Goal: Find specific page/section: Find specific page/section

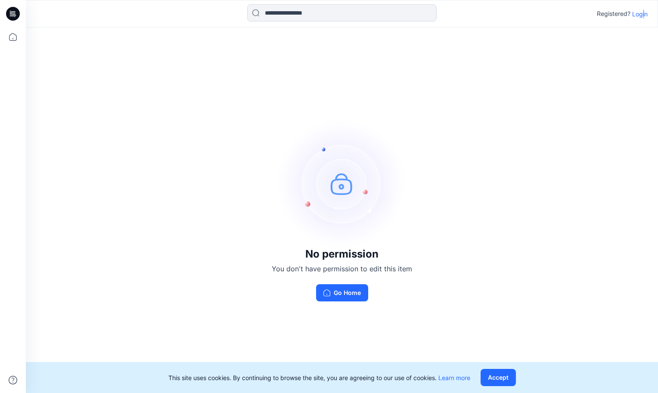
click at [643, 16] on p "Login" at bounding box center [639, 13] width 15 height 9
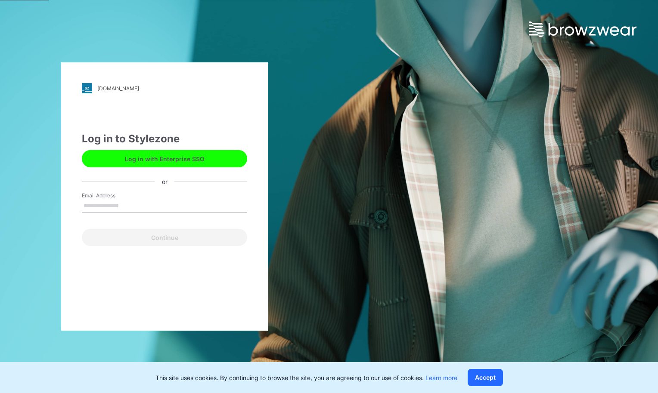
click at [157, 195] on div "Email Address" at bounding box center [164, 205] width 165 height 26
click at [124, 202] on input "Email Address" at bounding box center [164, 206] width 165 height 13
type input "**********"
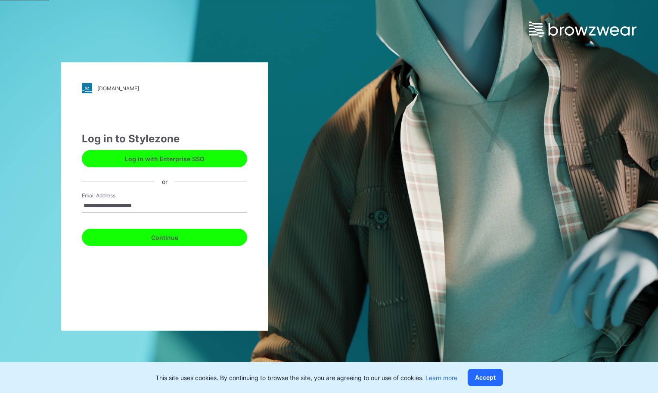
click at [165, 242] on button "Continue" at bounding box center [164, 237] width 165 height 17
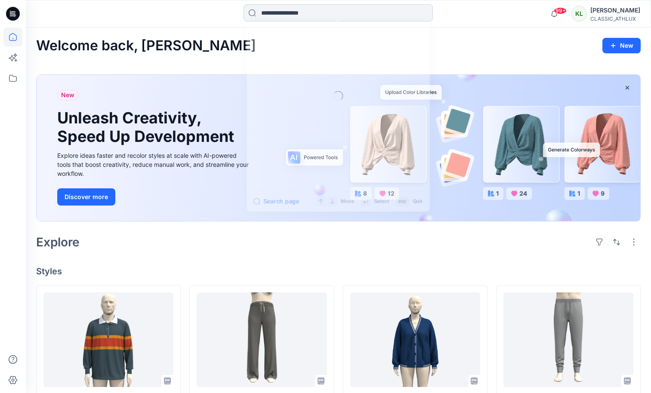
drag, startPoint x: 318, startPoint y: 13, endPoint x: 317, endPoint y: 7, distance: 5.9
click at [318, 13] on input at bounding box center [338, 12] width 189 height 17
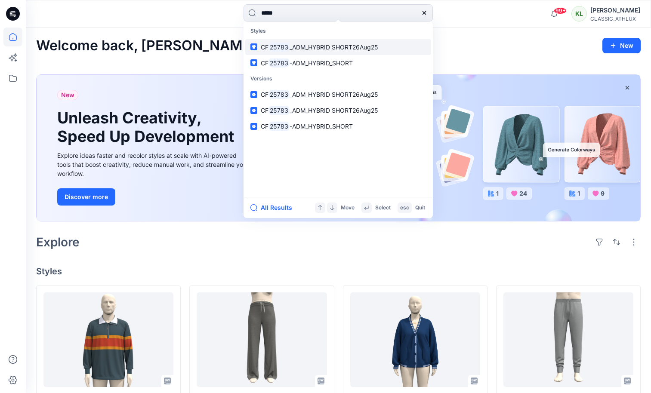
type input "*****"
click at [287, 47] on mark "25783" at bounding box center [279, 47] width 21 height 10
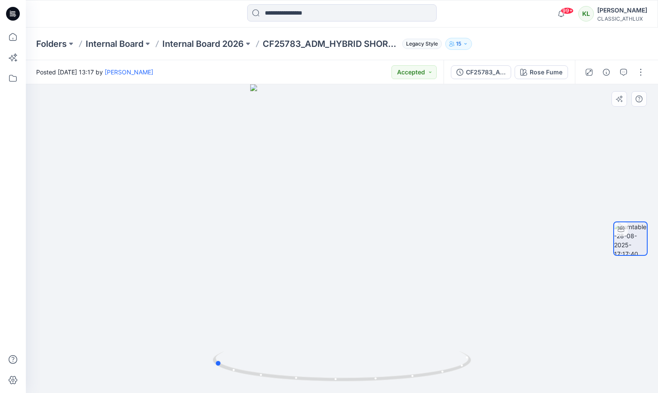
drag, startPoint x: 324, startPoint y: 371, endPoint x: 450, endPoint y: 349, distance: 127.0
click at [457, 358] on icon at bounding box center [343, 368] width 260 height 32
drag, startPoint x: 430, startPoint y: 280, endPoint x: 124, endPoint y: 214, distance: 313.5
click at [157, 266] on div at bounding box center [342, 238] width 632 height 309
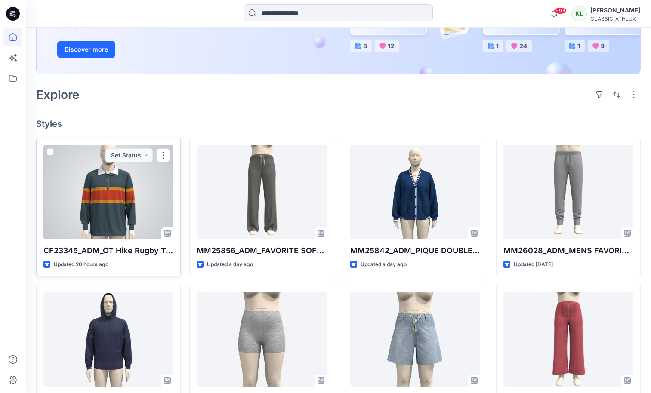
scroll to position [158, 0]
